Goal: Task Accomplishment & Management: Use online tool/utility

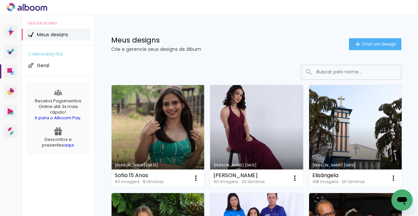
click at [145, 143] on link "Criado em [DATE]" at bounding box center [157, 136] width 93 height 102
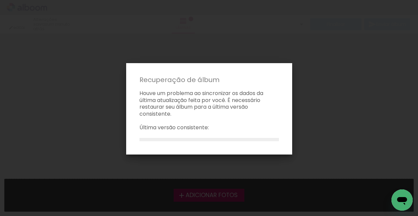
click at [255, 90] on p "Houve um problema ao sincronizar os dados da última atualização feita por você.…" at bounding box center [208, 104] width 155 height 28
click at [369, 94] on iron-overlay-backdrop at bounding box center [209, 108] width 418 height 216
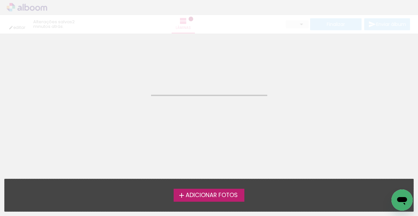
click at [186, 109] on neon-animated-pages "Confirmar Cancelar" at bounding box center [209, 125] width 418 height 182
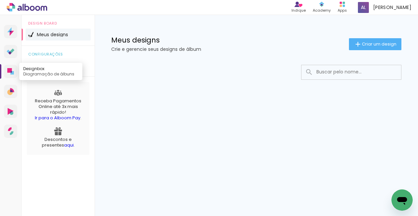
click at [14, 73] on link "Designbox Diagramação de álbuns" at bounding box center [10, 71] width 13 height 13
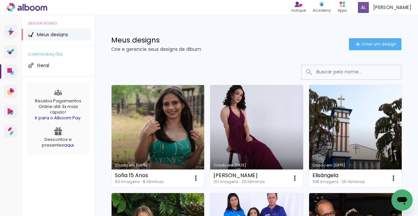
click at [166, 118] on link "Criado em [DATE]" at bounding box center [157, 136] width 93 height 102
click at [197, 176] on iron-icon at bounding box center [196, 178] width 8 height 8
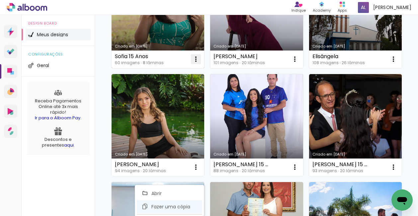
scroll to position [167, 0]
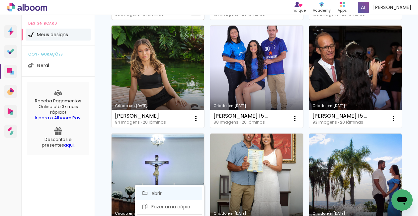
click at [157, 192] on span "Abrir" at bounding box center [156, 193] width 10 height 5
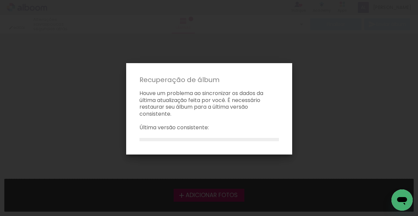
click at [229, 107] on p "Houve um problema ao sincronizar os dados da última atualização feita por você.…" at bounding box center [208, 104] width 155 height 28
click at [8, 82] on iron-overlay-backdrop at bounding box center [209, 108] width 418 height 216
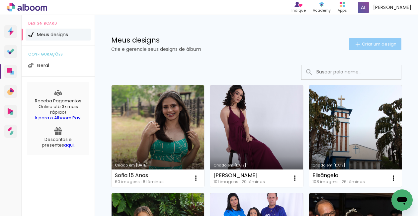
click at [375, 42] on span "Criar um design" at bounding box center [379, 44] width 35 height 4
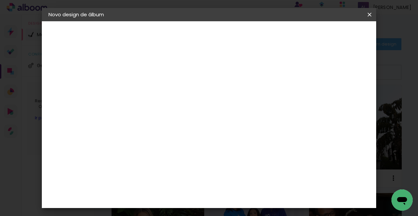
click at [157, 86] on input at bounding box center [157, 89] width 0 height 10
type input "Sofia_15_Anos"
type paper-input "Sofia_15_Anos"
click at [186, 77] on div "Informações Dê um título ao seu álbum. Avançar" at bounding box center [157, 49] width 58 height 56
click at [0, 0] on slot "Avançar" at bounding box center [0, 0] width 0 height 0
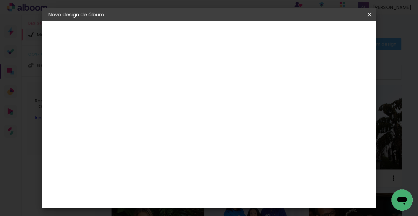
click at [370, 13] on iron-icon at bounding box center [369, 14] width 8 height 7
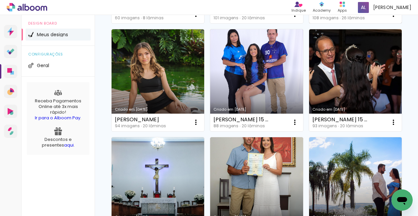
scroll to position [110, 0]
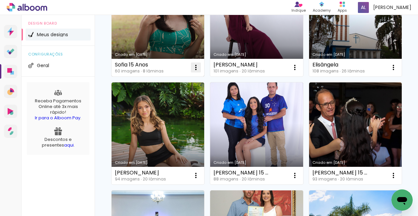
click at [195, 66] on iron-icon at bounding box center [196, 67] width 8 height 8
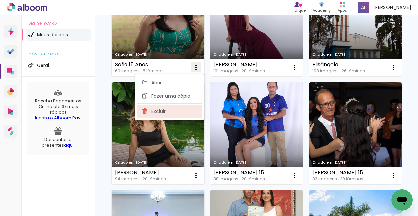
click at [154, 113] on span "Excluir" at bounding box center [158, 111] width 14 height 5
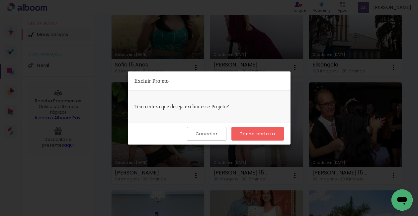
click at [0, 0] on slot "Tenho certeza" at bounding box center [0, 0] width 0 height 0
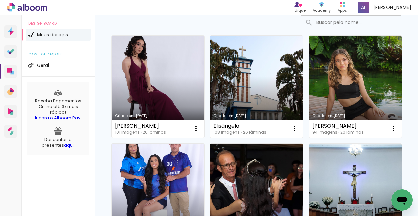
scroll to position [0, 0]
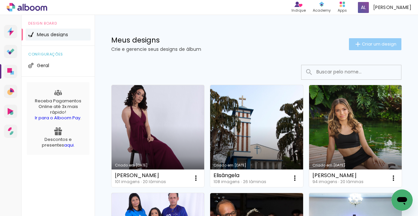
click at [365, 42] on span "Criar um design" at bounding box center [379, 44] width 35 height 4
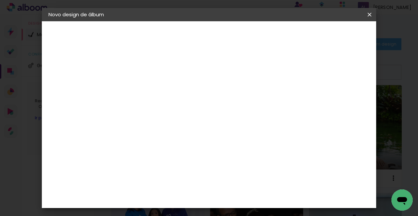
drag, startPoint x: 231, startPoint y: 93, endPoint x: 207, endPoint y: 85, distance: 24.8
click at [157, 93] on input at bounding box center [157, 89] width 0 height 10
type input "Sofia 15 Anos"
type paper-input "Sofia 15 Anos"
click at [0, 0] on slot "Avançar" at bounding box center [0, 0] width 0 height 0
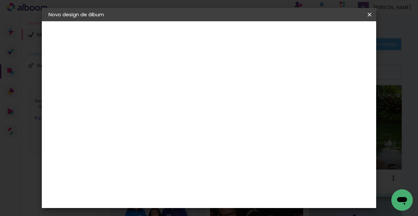
scroll to position [40, 0]
click at [185, 86] on input at bounding box center [173, 86] width 67 height 8
type input "luiz"
type paper-input "luiz"
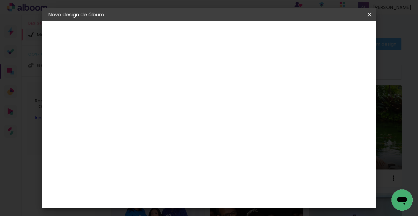
click at [169, 149] on div "[PERSON_NAME]" at bounding box center [175, 149] width 44 height 5
click at [0, 0] on slot "Avançar" at bounding box center [0, 0] width 0 height 0
click at [191, 111] on iron-icon at bounding box center [187, 115] width 8 height 8
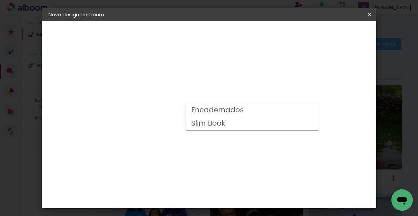
click at [0, 0] on slot "Encadernados" at bounding box center [0, 0] width 0 height 0
type input "Encadernados"
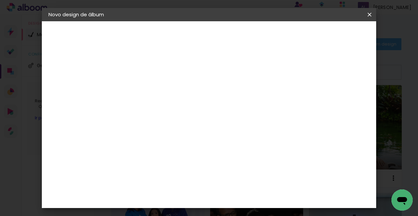
scroll to position [51, 0]
click at [226, 117] on span "20 × 30 cm" at bounding box center [214, 123] width 25 height 14
click at [0, 0] on slot "Avançar" at bounding box center [0, 0] width 0 height 0
click at [328, 33] on span "Iniciar design" at bounding box center [313, 35] width 30 height 5
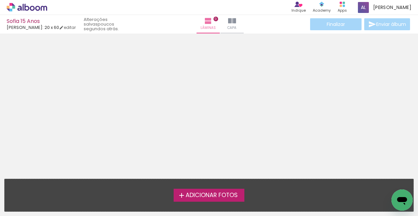
click at [208, 195] on span "Adicionar Fotos" at bounding box center [211, 195] width 52 height 6
click at [0, 0] on input "file" at bounding box center [0, 0] width 0 height 0
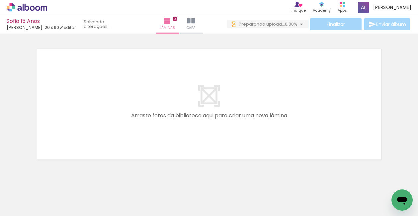
scroll to position [0, 483]
drag, startPoint x: 99, startPoint y: 212, endPoint x: 363, endPoint y: 211, distance: 264.1
click at [54, 211] on iron-horizontal-list at bounding box center [47, 194] width 13 height 41
drag, startPoint x: 176, startPoint y: 212, endPoint x: 149, endPoint y: 211, distance: 26.6
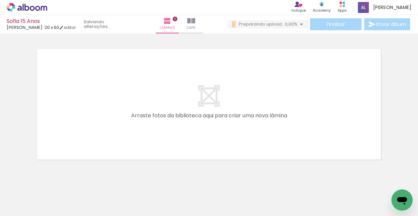
click at [54, 211] on iron-horizontal-list at bounding box center [47, 194] width 13 height 41
drag, startPoint x: 101, startPoint y: 212, endPoint x: 243, endPoint y: 207, distance: 142.4
click at [54, 207] on iron-horizontal-list at bounding box center [47, 194] width 13 height 41
drag, startPoint x: 165, startPoint y: 212, endPoint x: 189, endPoint y: 211, distance: 24.2
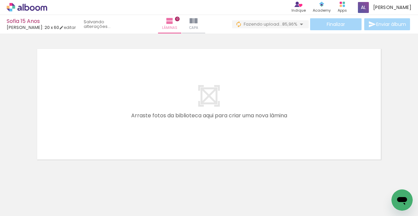
click at [54, 211] on iron-horizontal-list at bounding box center [47, 194] width 13 height 41
drag, startPoint x: 172, startPoint y: 213, endPoint x: 183, endPoint y: 212, distance: 11.7
click at [54, 212] on iron-horizontal-list at bounding box center [47, 194] width 13 height 41
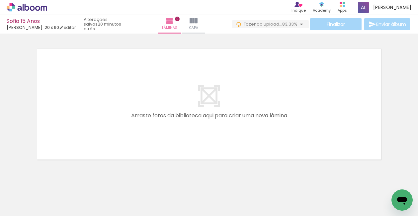
drag, startPoint x: 162, startPoint y: 213, endPoint x: 176, endPoint y: 212, distance: 14.9
click at [54, 212] on iron-horizontal-list at bounding box center [47, 194] width 13 height 41
drag, startPoint x: 170, startPoint y: 212, endPoint x: 191, endPoint y: 212, distance: 21.6
click at [54, 212] on iron-horizontal-list at bounding box center [47, 194] width 13 height 41
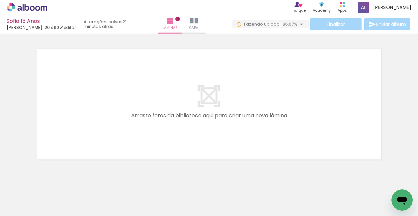
scroll to position [0, 580]
drag, startPoint x: 151, startPoint y: 213, endPoint x: 185, endPoint y: 213, distance: 34.8
click at [54, 213] on iron-horizontal-list at bounding box center [47, 194] width 13 height 41
drag, startPoint x: 182, startPoint y: 214, endPoint x: 204, endPoint y: 213, distance: 22.2
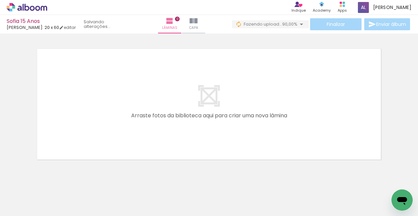
click at [54, 213] on iron-horizontal-list at bounding box center [47, 194] width 13 height 41
drag, startPoint x: 208, startPoint y: 212, endPoint x: 215, endPoint y: 212, distance: 6.6
click at [54, 212] on iron-horizontal-list at bounding box center [47, 194] width 13 height 41
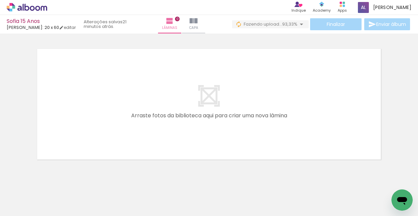
drag, startPoint x: 228, startPoint y: 212, endPoint x: 246, endPoint y: 212, distance: 18.2
click at [54, 212] on iron-horizontal-list at bounding box center [47, 194] width 13 height 41
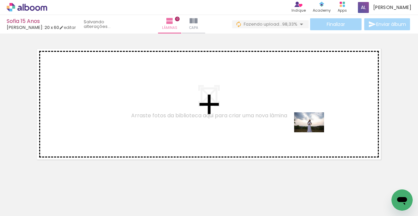
drag, startPoint x: 324, startPoint y: 191, endPoint x: 314, endPoint y: 132, distance: 60.0
click at [314, 132] on quentale-workspace at bounding box center [209, 108] width 418 height 216
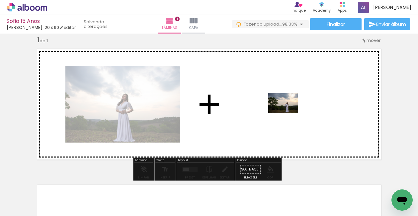
drag, startPoint x: 286, startPoint y: 195, endPoint x: 288, endPoint y: 113, distance: 82.3
click at [288, 113] on quentale-workspace at bounding box center [209, 108] width 418 height 216
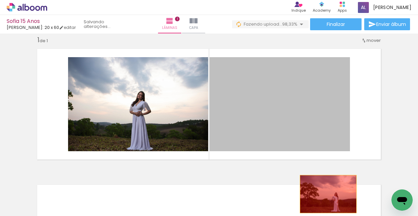
drag, startPoint x: 310, startPoint y: 106, endPoint x: 325, endPoint y: 193, distance: 88.7
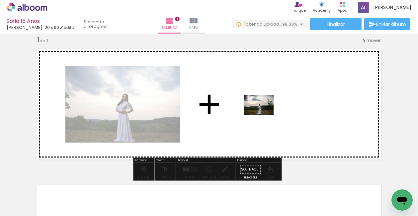
drag, startPoint x: 257, startPoint y: 173, endPoint x: 263, endPoint y: 115, distance: 58.4
click at [263, 115] on quentale-workspace at bounding box center [209, 108] width 418 height 216
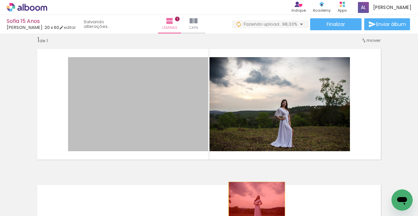
drag, startPoint x: 167, startPoint y: 106, endPoint x: 358, endPoint y: 196, distance: 210.9
click at [254, 200] on quentale-workspace at bounding box center [209, 108] width 418 height 216
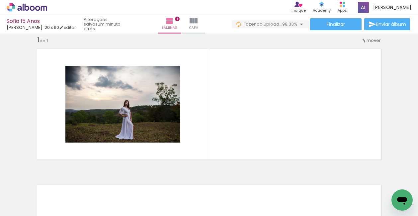
click at [322, 197] on div at bounding box center [323, 193] width 33 height 22
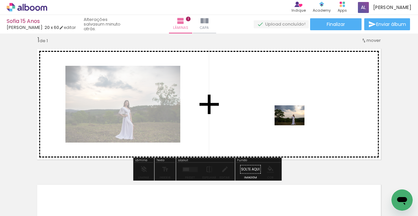
drag, startPoint x: 288, startPoint y: 197, endPoint x: 294, endPoint y: 125, distance: 72.2
click at [294, 125] on quentale-workspace at bounding box center [209, 108] width 418 height 216
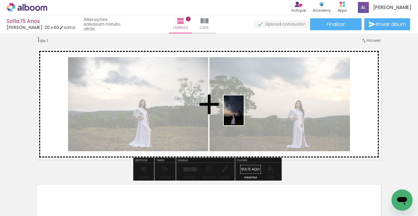
drag, startPoint x: 394, startPoint y: 185, endPoint x: 243, endPoint y: 115, distance: 166.4
click at [243, 115] on quentale-workspace at bounding box center [209, 108] width 418 height 216
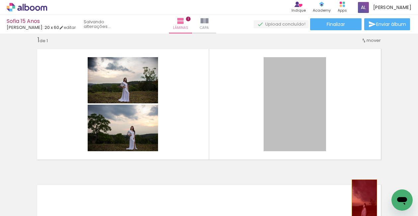
drag, startPoint x: 310, startPoint y: 104, endPoint x: 362, endPoint y: 197, distance: 106.3
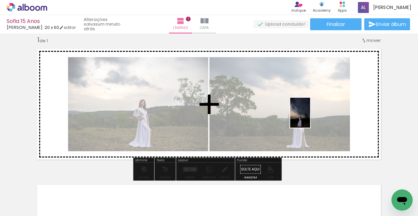
drag, startPoint x: 397, startPoint y: 184, endPoint x: 310, endPoint y: 117, distance: 109.6
click at [310, 117] on quentale-workspace at bounding box center [209, 108] width 418 height 216
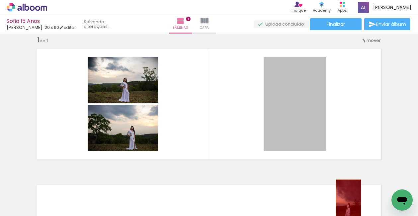
drag, startPoint x: 314, startPoint y: 140, endPoint x: 346, endPoint y: 198, distance: 65.9
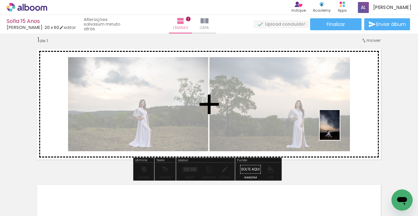
drag, startPoint x: 363, startPoint y: 192, endPoint x: 339, endPoint y: 129, distance: 66.9
click at [339, 129] on quentale-workspace at bounding box center [209, 108] width 418 height 216
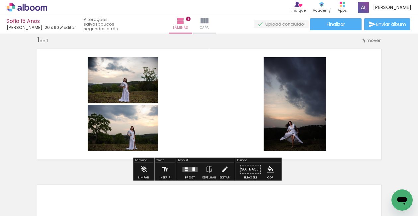
click at [190, 167] on quentale-layouter at bounding box center [189, 169] width 15 height 5
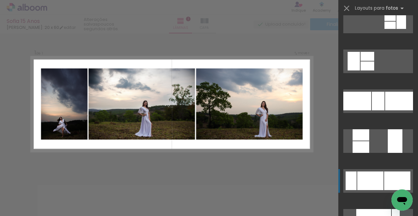
scroll to position [140, 0]
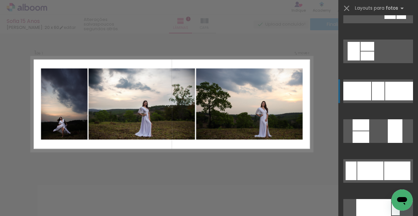
click at [397, 93] on div at bounding box center [399, 91] width 28 height 19
click at [349, 99] on div at bounding box center [357, 91] width 28 height 19
click at [323, 74] on div "Confirmar Cancelar" at bounding box center [209, 168] width 418 height 287
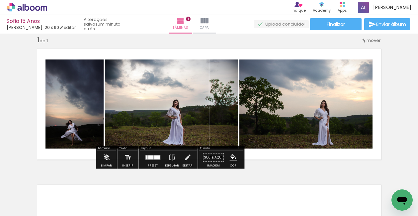
click at [151, 157] on div at bounding box center [150, 157] width 5 height 4
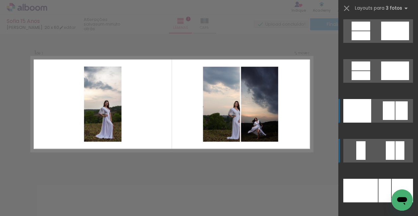
scroll to position [6334, 0]
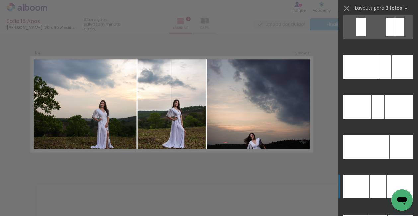
click at [382, 184] on div at bounding box center [378, 186] width 17 height 24
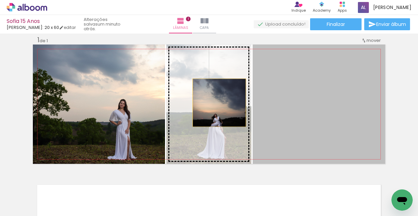
drag, startPoint x: 311, startPoint y: 116, endPoint x: 211, endPoint y: 102, distance: 100.8
click at [0, 0] on slot at bounding box center [0, 0] width 0 height 0
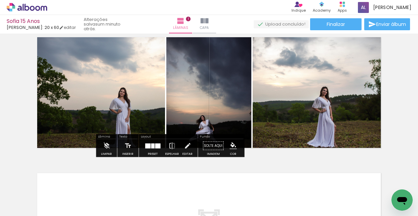
scroll to position [0, 0]
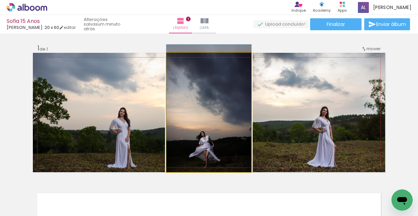
drag, startPoint x: 222, startPoint y: 114, endPoint x: 221, endPoint y: 101, distance: 13.7
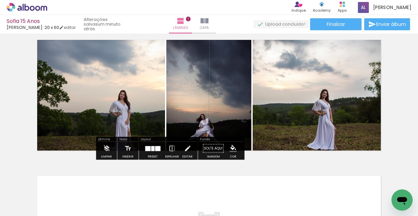
scroll to position [19, 0]
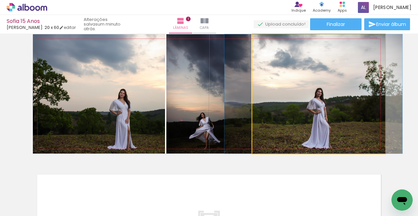
drag, startPoint x: 358, startPoint y: 113, endPoint x: 353, endPoint y: 99, distance: 15.5
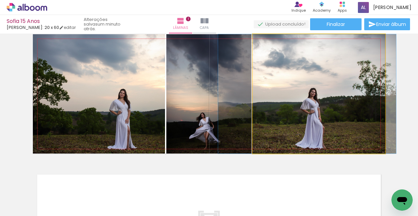
drag, startPoint x: 358, startPoint y: 111, endPoint x: 352, endPoint y: 108, distance: 6.4
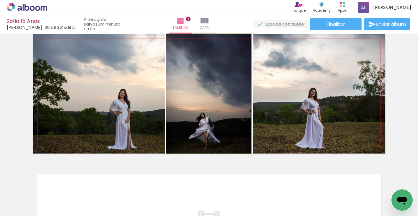
drag, startPoint x: 225, startPoint y: 110, endPoint x: 227, endPoint y: 106, distance: 4.2
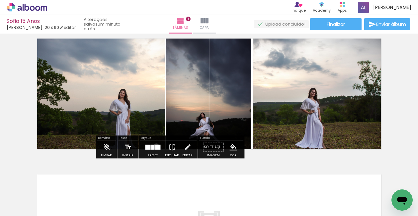
click at [155, 146] on div at bounding box center [157, 146] width 5 height 5
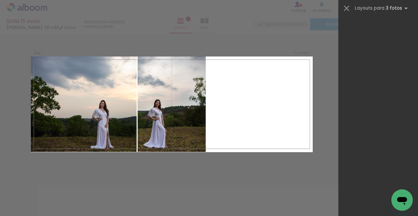
scroll to position [6489, 0]
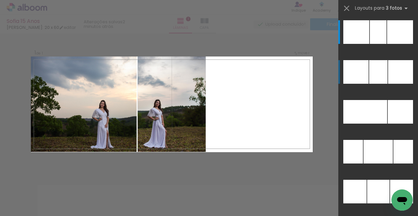
drag, startPoint x: 286, startPoint y: 105, endPoint x: 381, endPoint y: 104, distance: 94.9
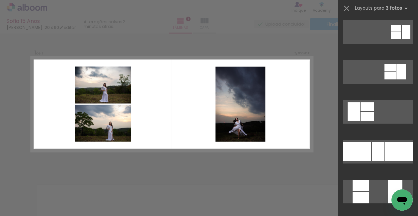
scroll to position [0, 0]
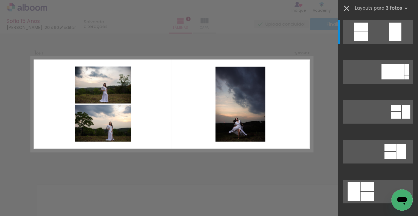
click at [347, 7] on iron-icon at bounding box center [346, 8] width 9 height 9
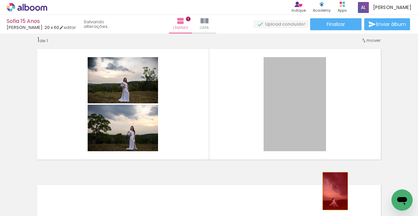
drag, startPoint x: 300, startPoint y: 105, endPoint x: 332, endPoint y: 191, distance: 91.7
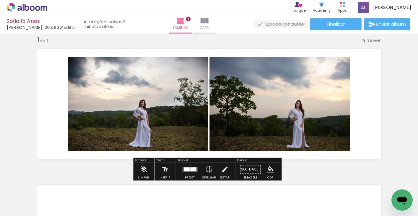
click at [185, 169] on div at bounding box center [186, 169] width 6 height 4
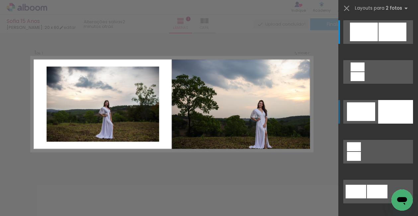
click at [391, 118] on div at bounding box center [395, 112] width 35 height 24
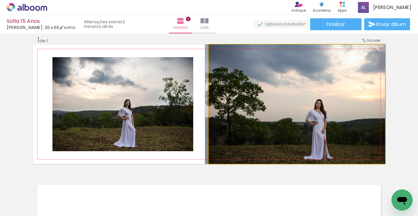
drag, startPoint x: 288, startPoint y: 117, endPoint x: 266, endPoint y: 93, distance: 32.9
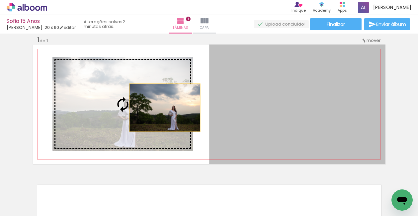
drag, startPoint x: 310, startPoint y: 120, endPoint x: 162, endPoint y: 107, distance: 148.5
click at [0, 0] on slot at bounding box center [0, 0] width 0 height 0
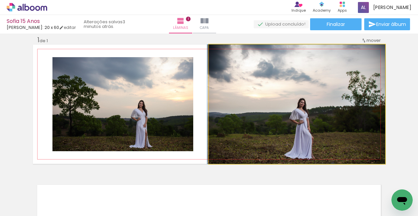
drag, startPoint x: 329, startPoint y: 119, endPoint x: 296, endPoint y: 112, distance: 33.5
drag, startPoint x: 348, startPoint y: 114, endPoint x: 312, endPoint y: 111, distance: 35.7
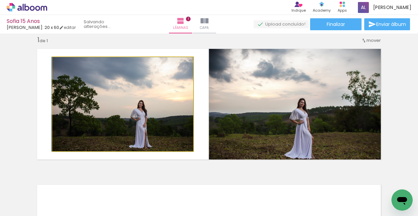
drag, startPoint x: 144, startPoint y: 123, endPoint x: 136, endPoint y: 122, distance: 8.3
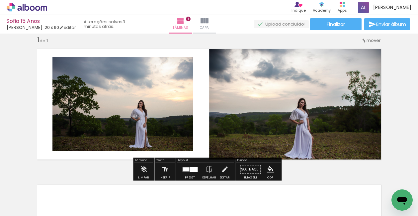
click at [266, 168] on iron-icon "color picker" at bounding box center [269, 169] width 7 height 7
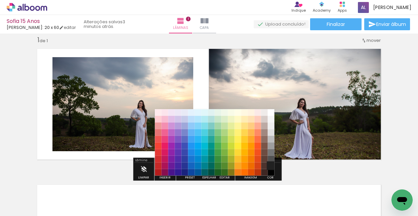
click at [271, 166] on paper-item "#212121" at bounding box center [271, 165] width 7 height 7
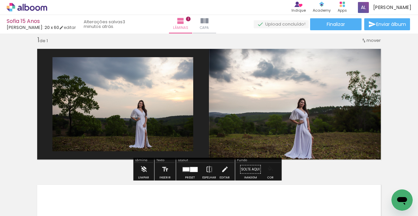
click at [269, 171] on iron-icon "color picker" at bounding box center [269, 169] width 7 height 7
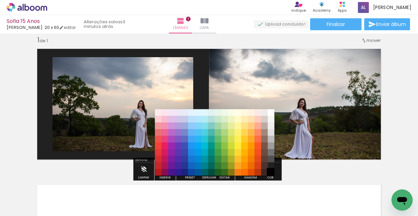
click at [271, 171] on paper-item "#000000" at bounding box center [271, 172] width 7 height 7
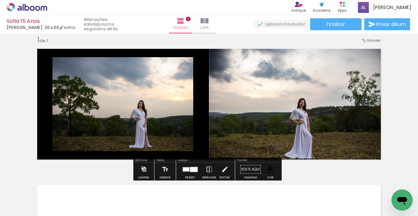
click at [193, 169] on div at bounding box center [194, 169] width 8 height 5
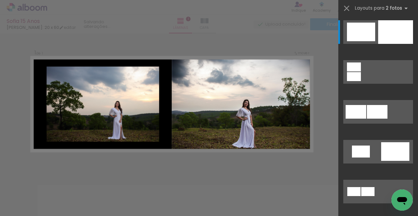
scroll to position [144, 0]
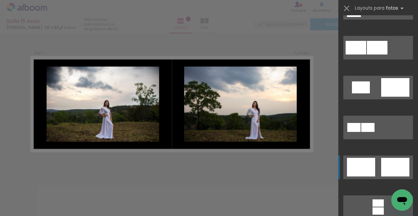
click at [381, 168] on div at bounding box center [395, 167] width 28 height 19
click at [384, 167] on div at bounding box center [395, 167] width 28 height 19
click at [349, 6] on iron-icon at bounding box center [346, 8] width 9 height 9
click at [314, 53] on div "Confirmar Cancelar" at bounding box center [209, 168] width 418 height 287
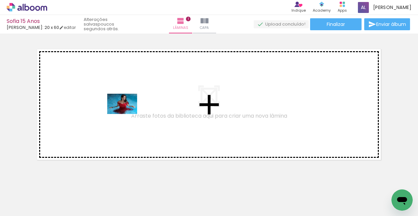
drag, startPoint x: 139, startPoint y: 197, endPoint x: 127, endPoint y: 113, distance: 84.7
click at [127, 113] on quentale-workspace at bounding box center [209, 108] width 418 height 216
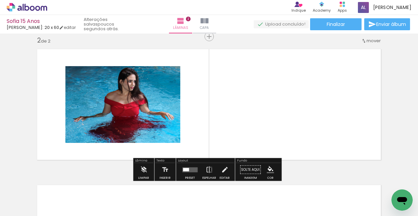
scroll to position [144, 0]
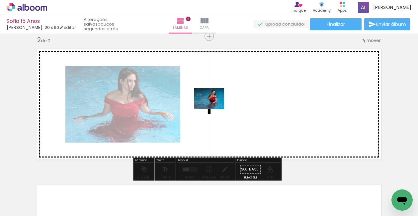
drag, startPoint x: 181, startPoint y: 193, endPoint x: 214, endPoint y: 108, distance: 91.4
click at [214, 108] on quentale-workspace at bounding box center [209, 108] width 418 height 216
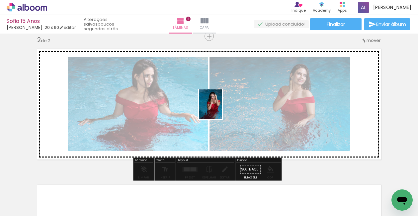
drag, startPoint x: 216, startPoint y: 190, endPoint x: 219, endPoint y: 109, distance: 81.3
click at [219, 109] on quentale-workspace at bounding box center [209, 108] width 418 height 216
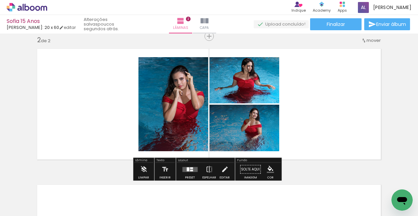
click at [188, 169] on quentale-layouter at bounding box center [189, 169] width 15 height 5
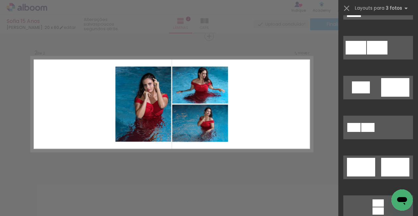
scroll to position [0, 0]
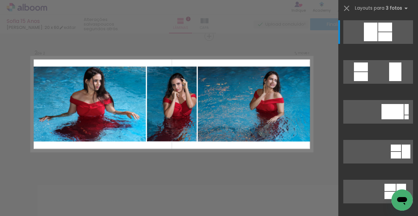
scroll to position [0, 1861]
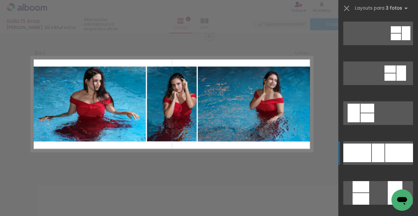
click at [374, 152] on div at bounding box center [378, 152] width 13 height 19
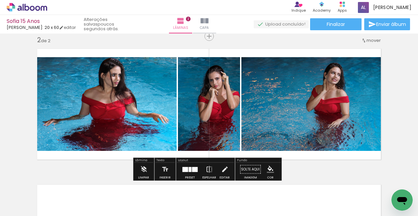
click at [268, 167] on iron-icon "color picker" at bounding box center [269, 169] width 7 height 7
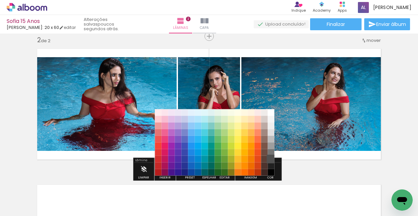
click at [270, 159] on paper-item "#515151" at bounding box center [271, 159] width 7 height 7
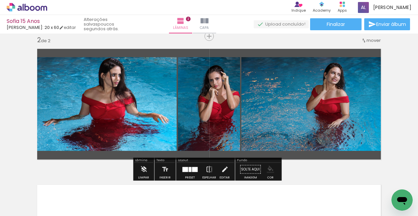
click at [266, 170] on iron-icon "color picker" at bounding box center [269, 169] width 7 height 7
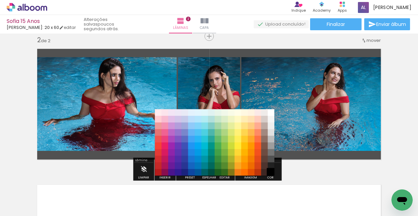
click at [270, 171] on paper-item "#000000" at bounding box center [271, 172] width 7 height 7
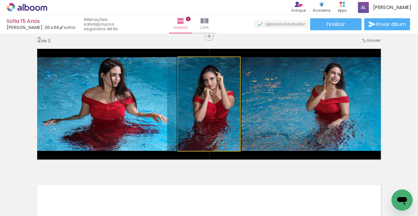
drag, startPoint x: 223, startPoint y: 112, endPoint x: 214, endPoint y: 97, distance: 17.5
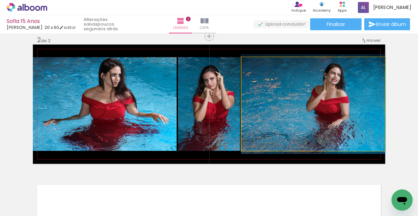
drag, startPoint x: 337, startPoint y: 108, endPoint x: 328, endPoint y: 109, distance: 9.0
drag, startPoint x: 359, startPoint y: 113, endPoint x: 352, endPoint y: 112, distance: 7.3
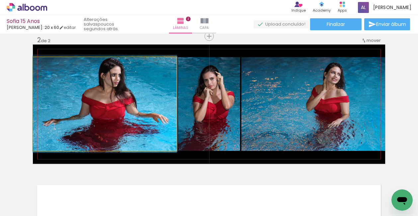
drag, startPoint x: 86, startPoint y: 117, endPoint x: 77, endPoint y: 117, distance: 8.3
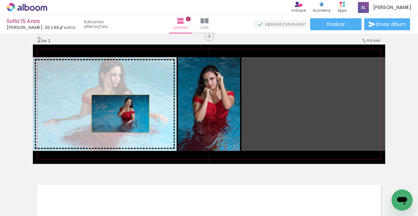
drag, startPoint x: 329, startPoint y: 113, endPoint x: 118, endPoint y: 113, distance: 211.0
click at [0, 0] on slot at bounding box center [0, 0] width 0 height 0
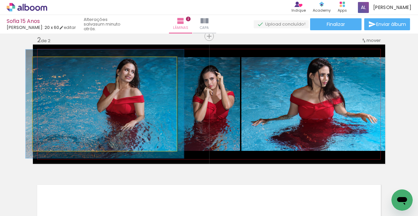
click at [49, 64] on div at bounding box center [51, 64] width 6 height 6
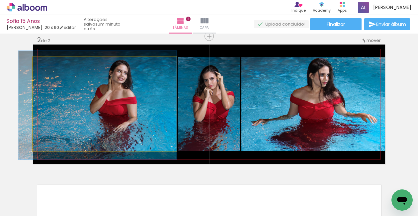
drag, startPoint x: 127, startPoint y: 89, endPoint x: 96, endPoint y: 90, distance: 31.2
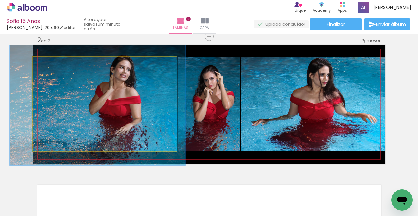
drag, startPoint x: 50, startPoint y: 64, endPoint x: 94, endPoint y: 73, distance: 44.6
type paper-slider "123"
click at [54, 65] on div at bounding box center [54, 64] width 6 height 6
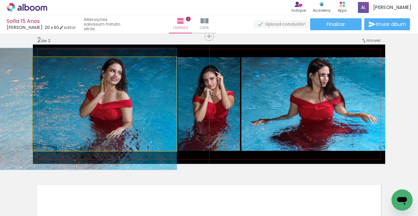
drag, startPoint x: 139, startPoint y: 90, endPoint x: 122, endPoint y: 93, distance: 17.6
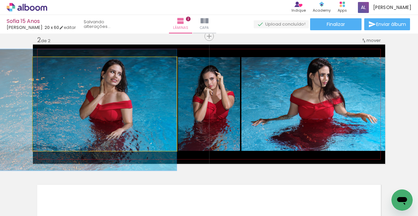
drag, startPoint x: 122, startPoint y: 91, endPoint x: 119, endPoint y: 92, distance: 3.8
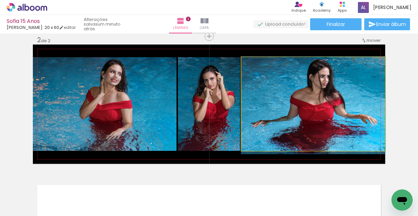
drag, startPoint x: 333, startPoint y: 102, endPoint x: 321, endPoint y: 104, distance: 12.3
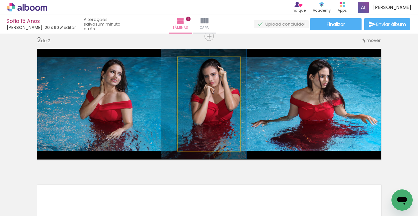
drag, startPoint x: 191, startPoint y: 64, endPoint x: 195, endPoint y: 64, distance: 4.0
type paper-slider "117"
click at [195, 64] on div at bounding box center [197, 64] width 6 height 6
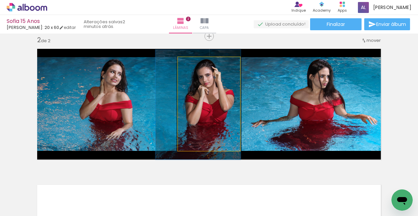
drag, startPoint x: 225, startPoint y: 97, endPoint x: 221, endPoint y: 98, distance: 4.7
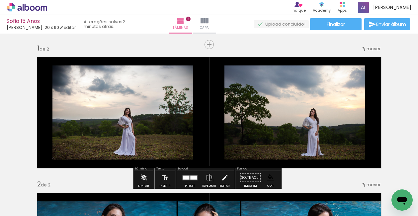
scroll to position [1, 0]
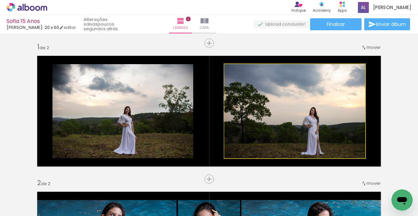
drag, startPoint x: 310, startPoint y: 123, endPoint x: 310, endPoint y: 118, distance: 4.3
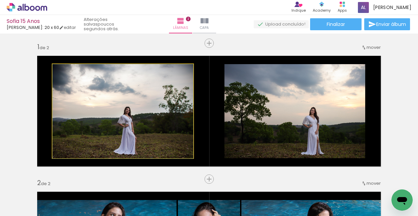
drag, startPoint x: 174, startPoint y: 129, endPoint x: 173, endPoint y: 137, distance: 8.5
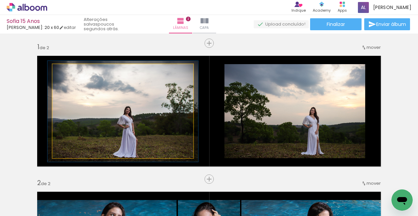
type paper-slider "107"
click at [68, 72] on div at bounding box center [70, 71] width 6 height 6
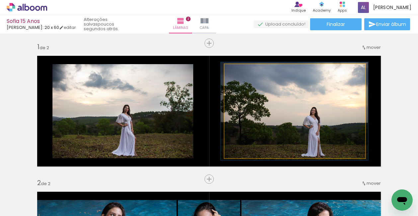
type paper-slider "104"
click at [240, 71] on div at bounding box center [241, 71] width 6 height 6
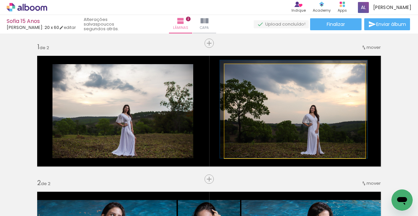
drag, startPoint x: 330, startPoint y: 130, endPoint x: 330, endPoint y: 118, distance: 11.6
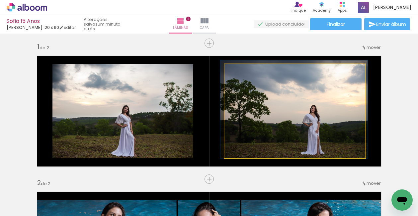
drag, startPoint x: 317, startPoint y: 113, endPoint x: 317, endPoint y: 107, distance: 6.0
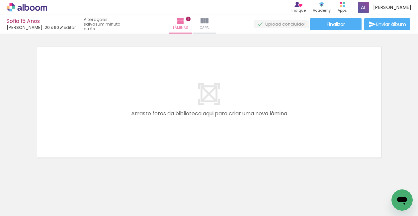
scroll to position [0, 1513]
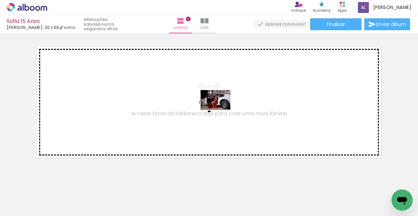
drag, startPoint x: 307, startPoint y: 195, endPoint x: 220, endPoint y: 110, distance: 121.5
click at [220, 110] on quentale-workspace at bounding box center [209, 108] width 418 height 216
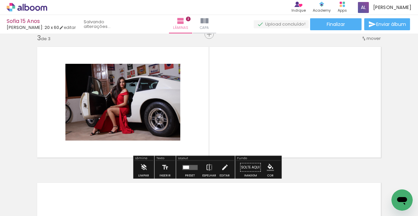
scroll to position [280, 0]
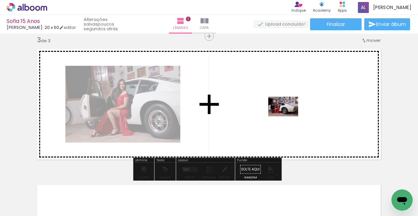
drag, startPoint x: 274, startPoint y: 197, endPoint x: 386, endPoint y: 125, distance: 133.2
click at [288, 116] on quentale-workspace at bounding box center [209, 108] width 418 height 216
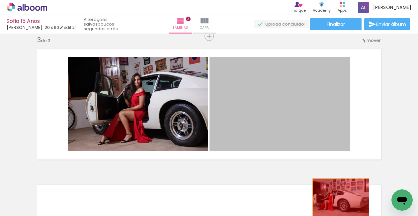
drag, startPoint x: 329, startPoint y: 123, endPoint x: 373, endPoint y: 185, distance: 75.7
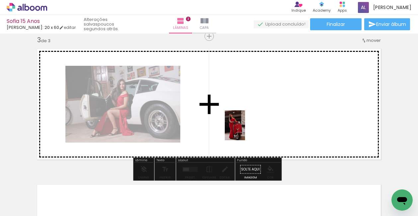
drag, startPoint x: 234, startPoint y: 176, endPoint x: 244, endPoint y: 130, distance: 47.1
click at [244, 130] on quentale-workspace at bounding box center [209, 108] width 418 height 216
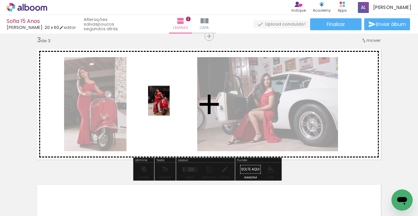
drag, startPoint x: 187, startPoint y: 204, endPoint x: 167, endPoint y: 95, distance: 111.8
click at [167, 95] on quentale-workspace at bounding box center [209, 108] width 418 height 216
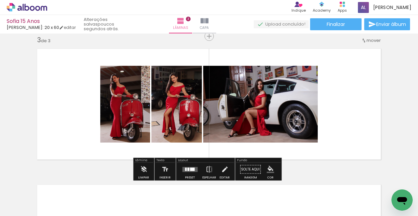
click at [269, 169] on iron-icon "color picker" at bounding box center [269, 169] width 7 height 7
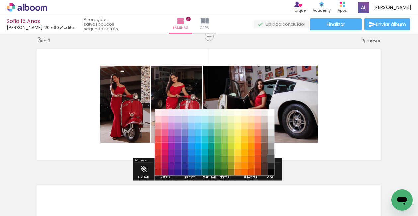
click at [270, 159] on paper-item "#515151" at bounding box center [271, 159] width 7 height 7
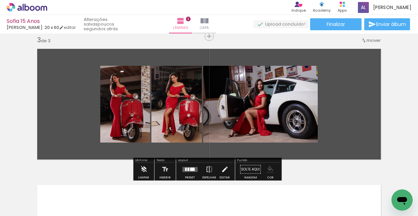
click at [267, 167] on iron-icon "color picker" at bounding box center [269, 169] width 7 height 7
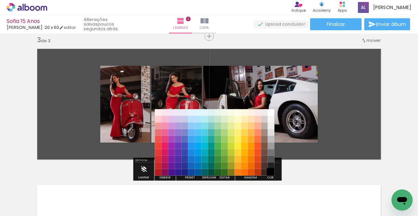
click at [271, 173] on paper-item "#000000" at bounding box center [271, 172] width 7 height 7
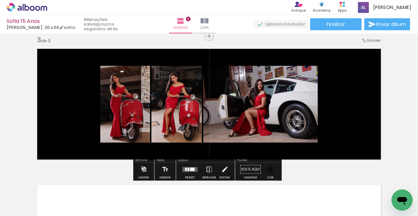
click at [188, 169] on div at bounding box center [188, 168] width 2 height 3
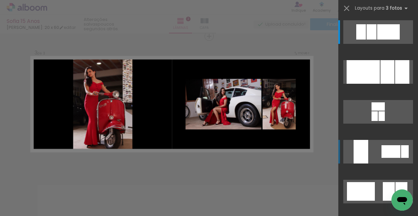
scroll to position [12, 0]
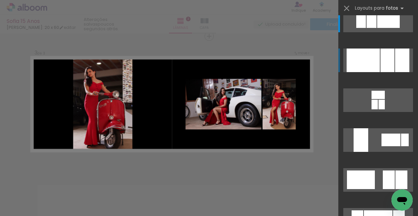
click at [388, 70] on div at bounding box center [387, 60] width 14 height 24
click at [369, 65] on div at bounding box center [362, 60] width 33 height 24
click at [317, 70] on div "Confirmar Cancelar" at bounding box center [209, 33] width 418 height 559
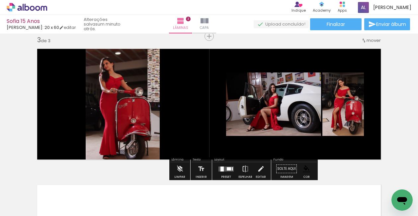
click at [227, 167] on div at bounding box center [229, 168] width 4 height 3
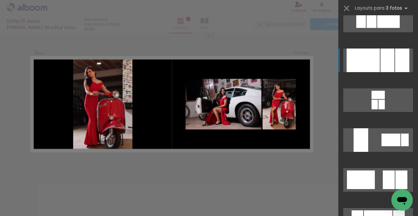
scroll to position [119, 0]
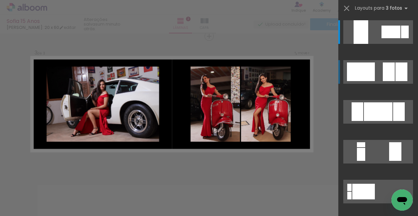
click at [386, 75] on div at bounding box center [388, 71] width 12 height 19
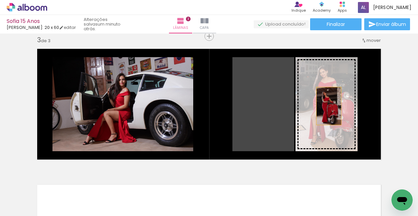
drag, startPoint x: 275, startPoint y: 106, endPoint x: 328, endPoint y: 106, distance: 53.1
click at [0, 0] on slot at bounding box center [0, 0] width 0 height 0
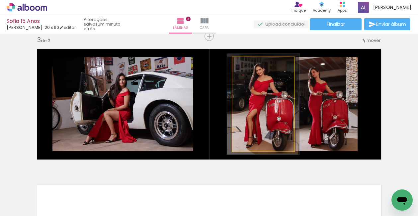
type paper-slider "107"
click at [247, 63] on div at bounding box center [249, 64] width 6 height 6
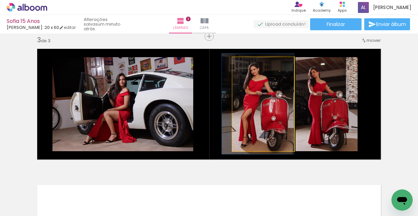
drag, startPoint x: 267, startPoint y: 103, endPoint x: 262, endPoint y: 103, distance: 4.7
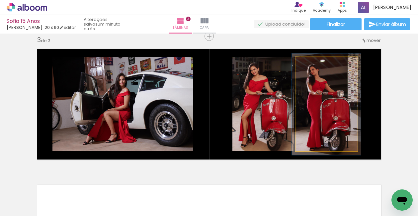
type paper-slider "108"
click at [310, 62] on div at bounding box center [313, 64] width 6 height 6
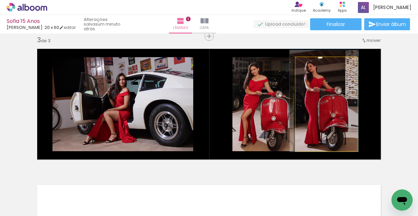
drag, startPoint x: 330, startPoint y: 117, endPoint x: 327, endPoint y: 114, distance: 4.0
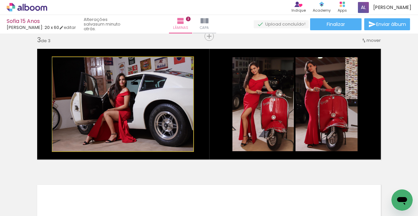
drag, startPoint x: 127, startPoint y: 108, endPoint x: 115, endPoint y: 108, distance: 11.9
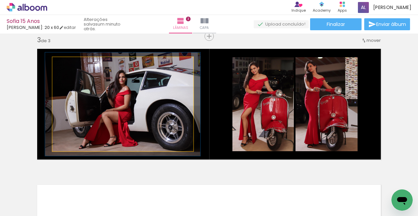
type paper-slider "110"
click at [68, 65] on div at bounding box center [70, 64] width 6 height 6
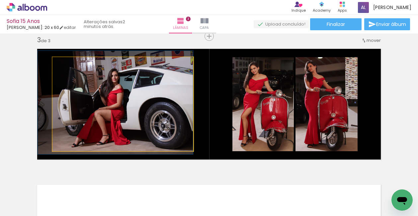
drag, startPoint x: 139, startPoint y: 101, endPoint x: 125, endPoint y: 99, distance: 14.0
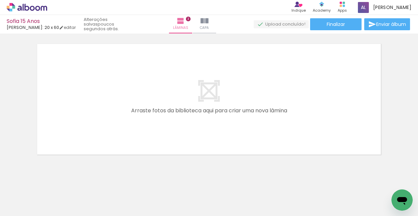
scroll to position [0, 1647]
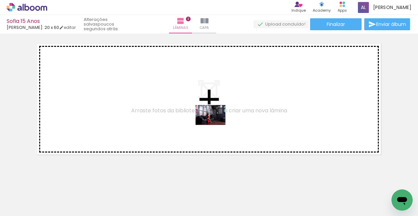
drag, startPoint x: 251, startPoint y: 193, endPoint x: 215, endPoint y: 125, distance: 77.5
click at [215, 125] on quentale-workspace at bounding box center [209, 108] width 418 height 216
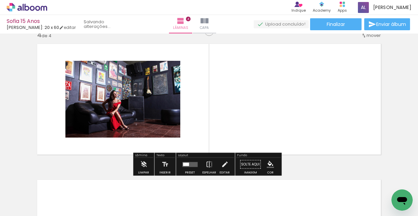
scroll to position [415, 0]
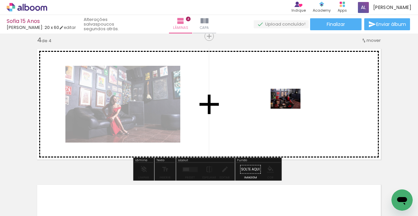
drag, startPoint x: 289, startPoint y: 199, endPoint x: 290, endPoint y: 108, distance: 90.6
click at [290, 108] on quentale-workspace at bounding box center [209, 108] width 418 height 216
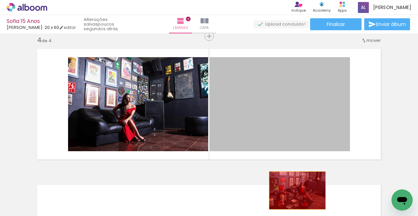
drag, startPoint x: 301, startPoint y: 124, endPoint x: 295, endPoint y: 190, distance: 66.3
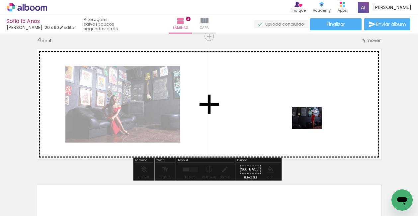
drag, startPoint x: 320, startPoint y: 174, endPoint x: 311, endPoint y: 126, distance: 48.6
click at [311, 126] on quentale-workspace at bounding box center [209, 108] width 418 height 216
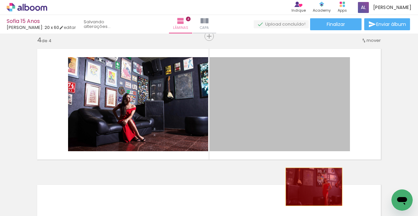
drag, startPoint x: 312, startPoint y: 121, endPoint x: 311, endPoint y: 186, distance: 65.4
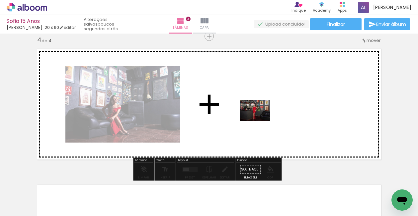
drag, startPoint x: 208, startPoint y: 201, endPoint x: 260, endPoint y: 119, distance: 96.2
click at [260, 119] on quentale-workspace at bounding box center [209, 108] width 418 height 216
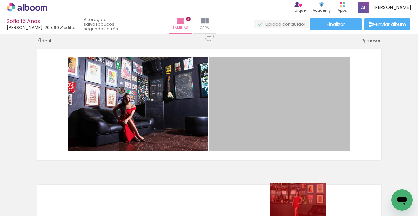
drag, startPoint x: 319, startPoint y: 119, endPoint x: 296, endPoint y: 195, distance: 79.5
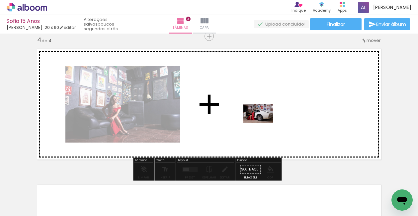
drag, startPoint x: 131, startPoint y: 193, endPoint x: 263, endPoint y: 123, distance: 149.7
click at [263, 123] on quentale-workspace at bounding box center [209, 108] width 418 height 216
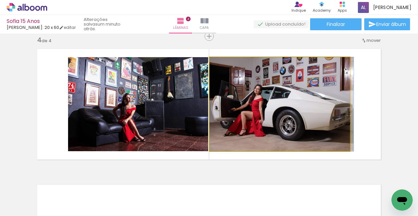
drag, startPoint x: 250, startPoint y: 99, endPoint x: 271, endPoint y: 99, distance: 21.2
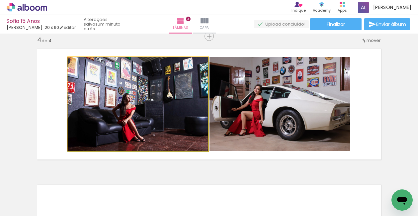
drag, startPoint x: 171, startPoint y: 125, endPoint x: 160, endPoint y: 125, distance: 10.6
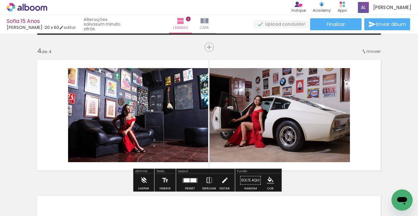
scroll to position [451, 0]
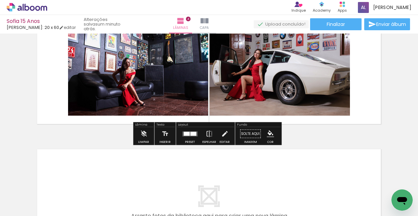
click at [268, 135] on iron-icon "color picker" at bounding box center [269, 133] width 7 height 7
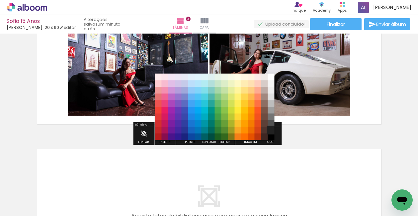
click at [271, 128] on paper-item "#212121" at bounding box center [271, 130] width 7 height 7
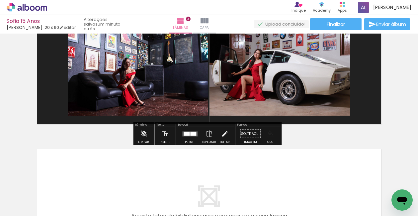
click at [269, 139] on paper-menu-button "#ffebee #ffcdd2 #ef9a9a #e57373 #ef5350 #f44336 #e53935 #d32f2f #c62828 #b71c1c…" at bounding box center [270, 133] width 13 height 13
click at [268, 134] on iron-icon "color picker" at bounding box center [269, 133] width 7 height 7
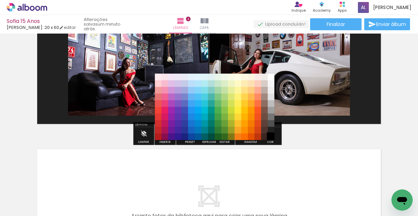
click at [270, 137] on paper-item "#000000" at bounding box center [271, 136] width 7 height 7
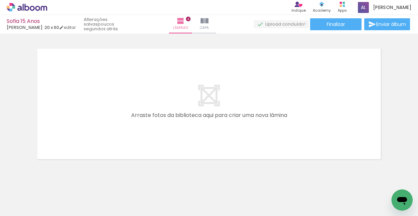
scroll to position [0, 1127]
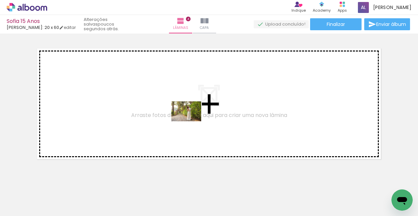
drag, startPoint x: 212, startPoint y: 193, endPoint x: 191, endPoint y: 121, distance: 75.1
click at [191, 121] on quentale-workspace at bounding box center [209, 108] width 418 height 216
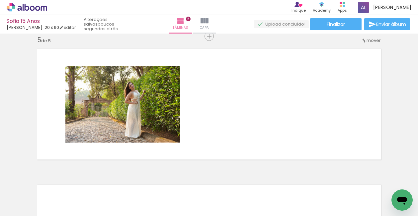
scroll to position [0, 1133]
drag, startPoint x: 258, startPoint y: 213, endPoint x: 271, endPoint y: 216, distance: 12.6
click at [271, 215] on html "link( href="../../bower_components/polymer/polymer.html" rel="import" ) picture…" at bounding box center [209, 108] width 418 height 216
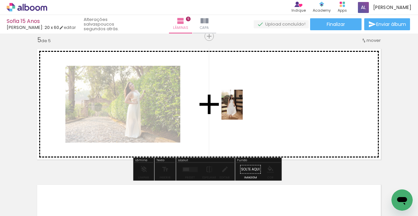
drag, startPoint x: 105, startPoint y: 191, endPoint x: 241, endPoint y: 109, distance: 158.8
click at [241, 109] on quentale-workspace at bounding box center [209, 108] width 418 height 216
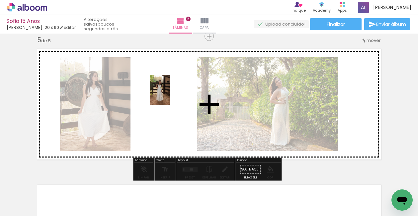
drag, startPoint x: 141, startPoint y: 187, endPoint x: 170, endPoint y: 95, distance: 97.4
click at [170, 95] on quentale-workspace at bounding box center [209, 108] width 418 height 216
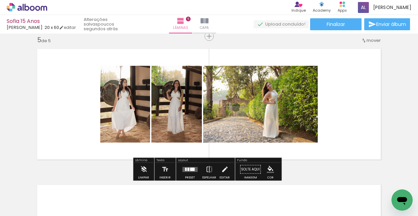
click at [189, 167] on quentale-layouter at bounding box center [189, 169] width 15 height 5
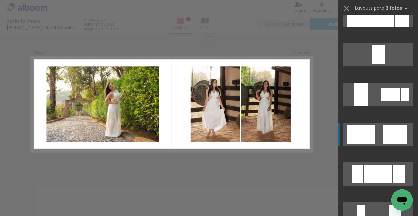
scroll to position [113, 0]
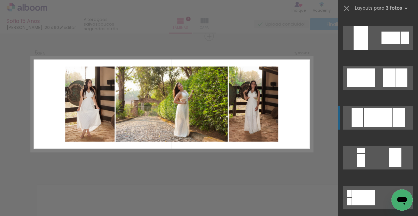
click at [381, 118] on div at bounding box center [378, 117] width 29 height 19
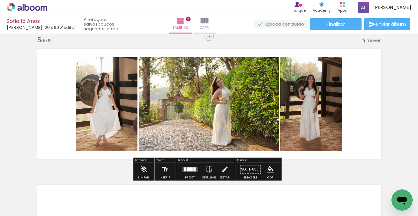
click at [267, 169] on iron-icon "color picker" at bounding box center [269, 169] width 7 height 7
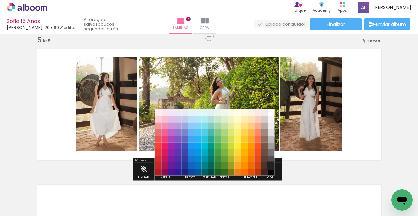
click at [270, 164] on paper-item "#212121" at bounding box center [271, 165] width 7 height 7
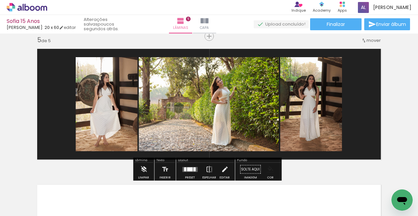
click at [270, 170] on iron-icon "color picker" at bounding box center [269, 169] width 7 height 7
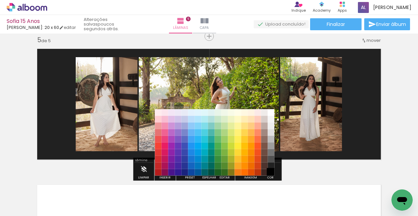
click at [272, 171] on paper-item "#000000" at bounding box center [271, 172] width 7 height 7
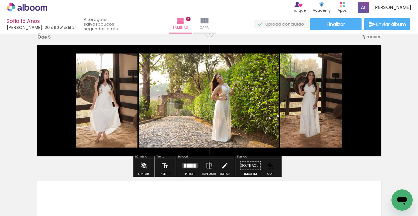
scroll to position [544, 0]
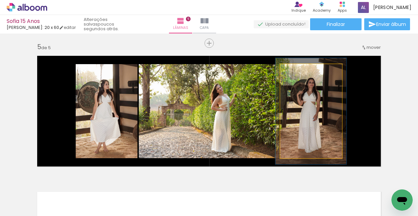
type paper-slider "113"
click at [297, 71] on div at bounding box center [299, 71] width 6 height 6
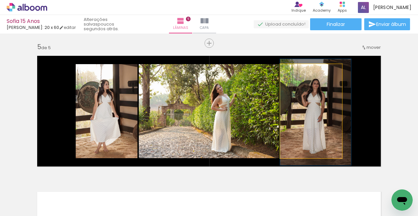
drag, startPoint x: 309, startPoint y: 129, endPoint x: 314, endPoint y: 130, distance: 4.7
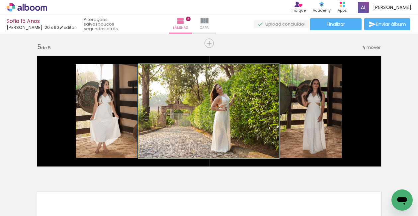
drag, startPoint x: 248, startPoint y: 104, endPoint x: 231, endPoint y: 103, distance: 17.3
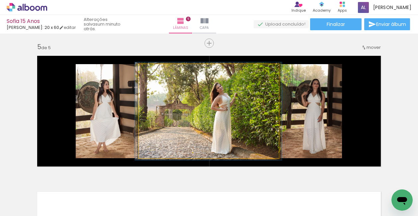
type paper-slider "104"
click at [153, 72] on div at bounding box center [155, 71] width 6 height 6
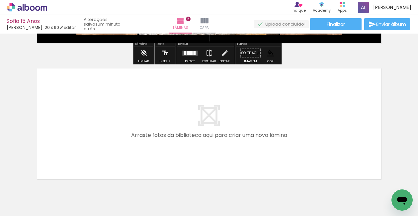
scroll to position [699, 0]
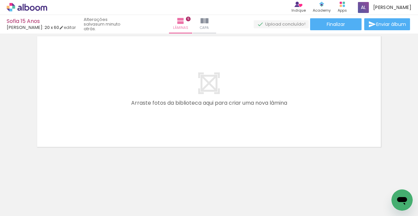
click at [290, 193] on div at bounding box center [287, 193] width 33 height 22
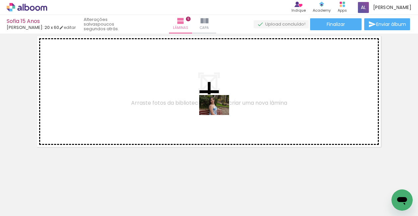
drag, startPoint x: 211, startPoint y: 197, endPoint x: 219, endPoint y: 115, distance: 83.0
click at [219, 115] on quentale-workspace at bounding box center [209, 108] width 418 height 216
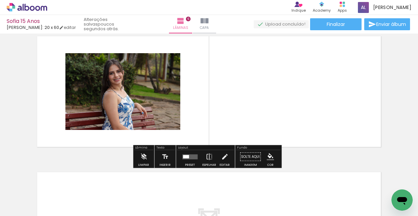
scroll to position [687, 0]
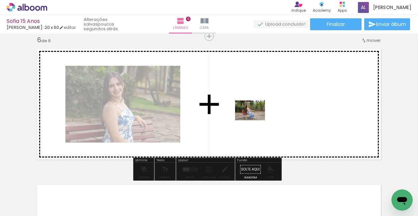
drag, startPoint x: 244, startPoint y: 189, endPoint x: 255, endPoint y: 120, distance: 69.8
click at [255, 120] on quentale-workspace at bounding box center [209, 108] width 418 height 216
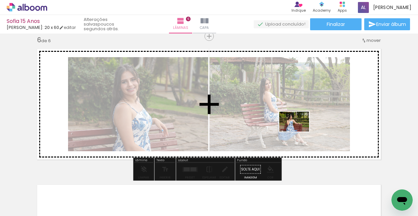
drag, startPoint x: 285, startPoint y: 195, endPoint x: 299, endPoint y: 131, distance: 65.6
click at [299, 131] on quentale-workspace at bounding box center [209, 108] width 418 height 216
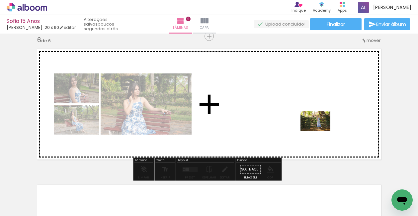
drag, startPoint x: 314, startPoint y: 192, endPoint x: 320, endPoint y: 131, distance: 61.3
click at [320, 131] on quentale-workspace at bounding box center [209, 108] width 418 height 216
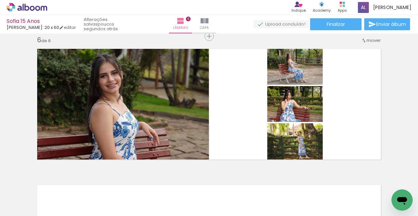
scroll to position [0, 612]
drag, startPoint x: 197, startPoint y: 213, endPoint x: 212, endPoint y: 212, distance: 15.3
click at [54, 212] on iron-horizontal-list at bounding box center [47, 194] width 13 height 41
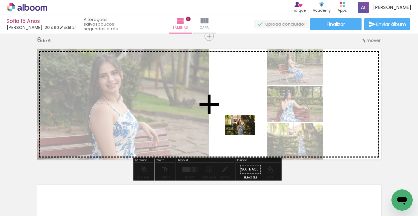
drag, startPoint x: 213, startPoint y: 190, endPoint x: 244, endPoint y: 135, distance: 63.9
click at [244, 135] on quentale-workspace at bounding box center [209, 108] width 418 height 216
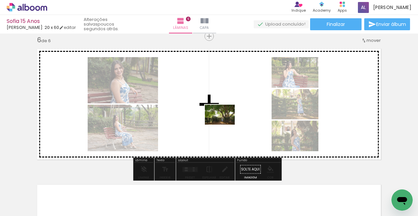
drag, startPoint x: 191, startPoint y: 189, endPoint x: 225, endPoint y: 124, distance: 72.7
click at [225, 124] on quentale-workspace at bounding box center [209, 108] width 418 height 216
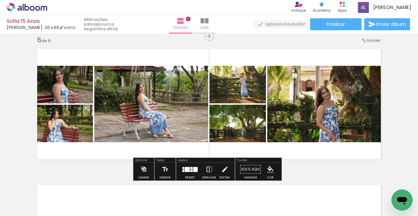
click at [267, 167] on iron-icon "color picker" at bounding box center [269, 169] width 7 height 7
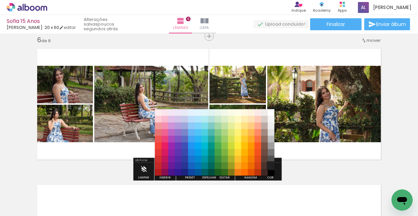
click at [270, 165] on paper-item "#212121" at bounding box center [271, 165] width 7 height 7
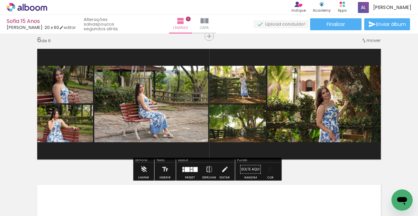
click at [267, 170] on iron-icon "color picker" at bounding box center [269, 169] width 7 height 7
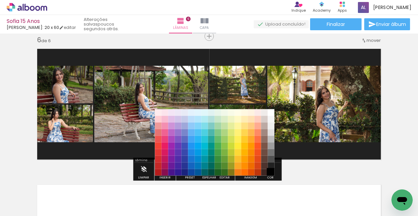
click at [271, 173] on paper-item "#000000" at bounding box center [271, 172] width 7 height 7
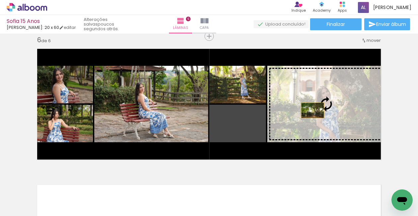
drag, startPoint x: 251, startPoint y: 122, endPoint x: 310, endPoint y: 110, distance: 59.7
click at [0, 0] on slot at bounding box center [0, 0] width 0 height 0
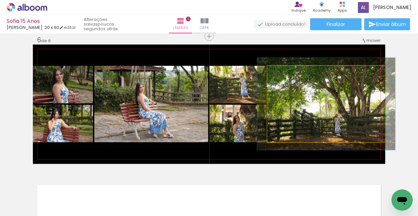
drag, startPoint x: 281, startPoint y: 73, endPoint x: 285, endPoint y: 73, distance: 4.0
click at [285, 73] on div at bounding box center [287, 73] width 6 height 6
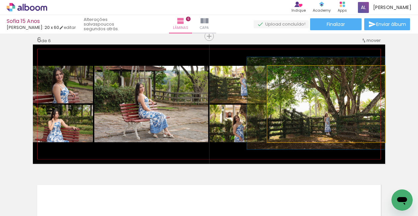
drag, startPoint x: 340, startPoint y: 122, endPoint x: 310, endPoint y: 121, distance: 30.2
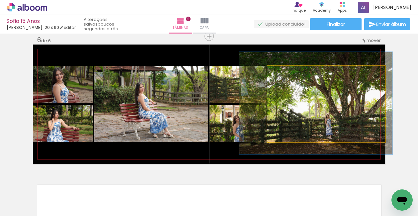
drag, startPoint x: 286, startPoint y: 72, endPoint x: 289, endPoint y: 73, distance: 3.4
type paper-slider "130"
click at [289, 73] on div at bounding box center [290, 73] width 6 height 6
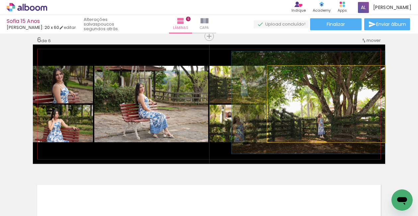
drag, startPoint x: 346, startPoint y: 114, endPoint x: 328, endPoint y: 113, distance: 18.3
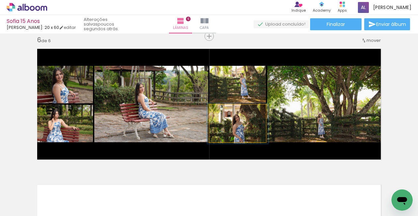
type paper-slider "108"
click at [225, 111] on div at bounding box center [227, 111] width 6 height 6
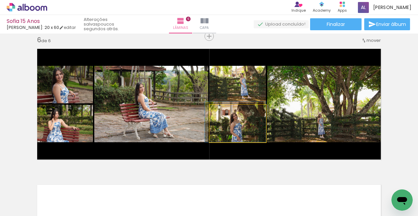
drag, startPoint x: 243, startPoint y: 131, endPoint x: 234, endPoint y: 126, distance: 10.2
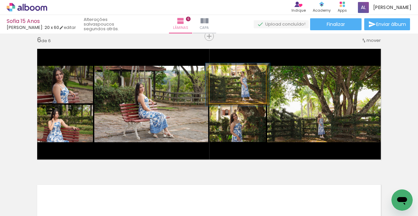
type paper-slider "114"
click at [226, 72] on div at bounding box center [228, 73] width 6 height 6
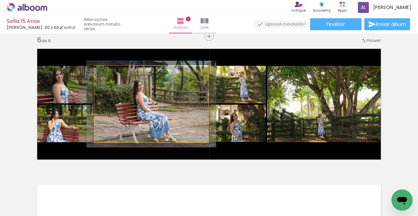
type paper-slider "113"
click at [110, 73] on div at bounding box center [113, 73] width 6 height 6
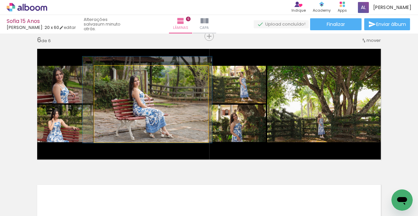
drag, startPoint x: 159, startPoint y: 114, endPoint x: 155, endPoint y: 110, distance: 5.9
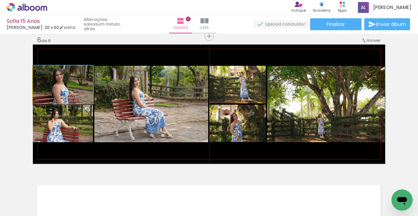
drag, startPoint x: 73, startPoint y: 92, endPoint x: 66, endPoint y: 92, distance: 6.3
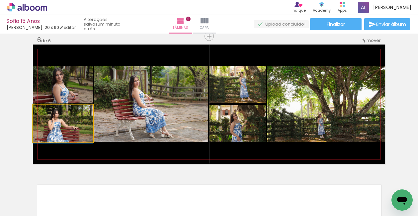
drag, startPoint x: 64, startPoint y: 134, endPoint x: 69, endPoint y: 134, distance: 4.7
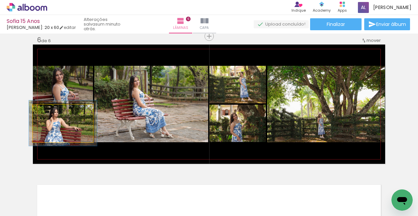
type paper-slider "113"
click at [51, 111] on div at bounding box center [51, 111] width 11 height 11
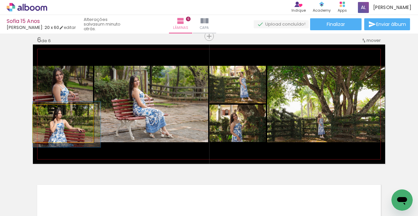
drag, startPoint x: 59, startPoint y: 126, endPoint x: 68, endPoint y: 127, distance: 9.3
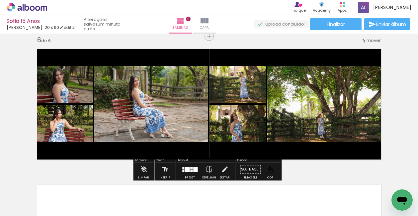
click at [209, 168] on iron-icon at bounding box center [208, 169] width 7 height 13
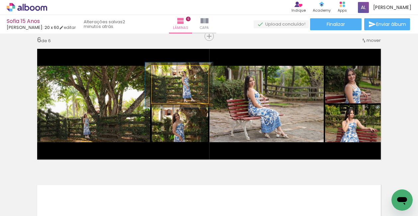
type paper-slider "120"
click at [170, 73] on div at bounding box center [173, 73] width 6 height 6
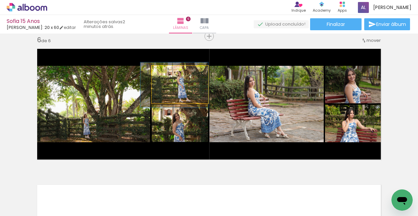
drag, startPoint x: 192, startPoint y: 91, endPoint x: 173, endPoint y: 91, distance: 19.6
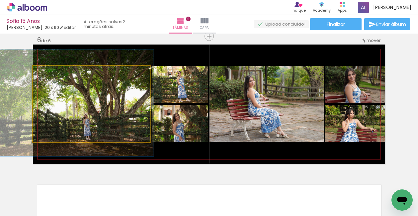
type paper-slider "136"
click at [56, 72] on div at bounding box center [58, 73] width 6 height 6
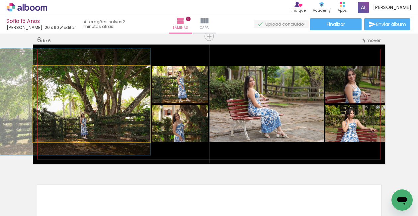
drag, startPoint x: 104, startPoint y: 108, endPoint x: 95, endPoint y: 107, distance: 9.0
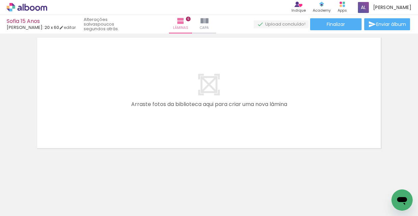
scroll to position [0, 808]
drag, startPoint x: 210, startPoint y: 212, endPoint x: 242, endPoint y: 213, distance: 32.2
click at [54, 213] on iron-horizontal-list at bounding box center [47, 194] width 13 height 41
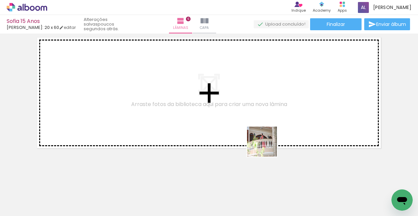
drag, startPoint x: 267, startPoint y: 194, endPoint x: 262, endPoint y: 126, distance: 68.5
click at [262, 126] on quentale-workspace at bounding box center [209, 108] width 418 height 216
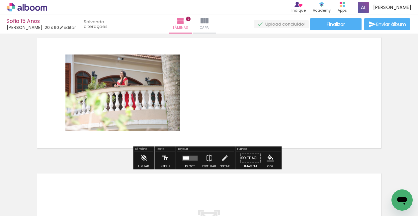
scroll to position [822, 0]
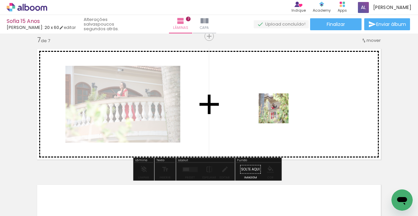
drag, startPoint x: 240, startPoint y: 193, endPoint x: 278, endPoint y: 113, distance: 89.2
click at [278, 113] on quentale-workspace at bounding box center [209, 108] width 418 height 216
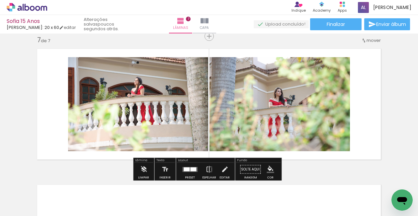
click at [266, 168] on iron-icon "color picker" at bounding box center [269, 169] width 7 height 7
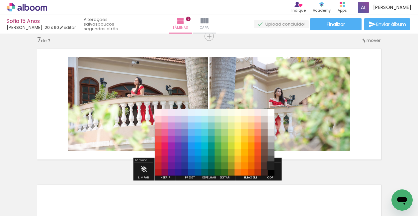
click at [269, 165] on paper-item "#212121" at bounding box center [271, 165] width 7 height 7
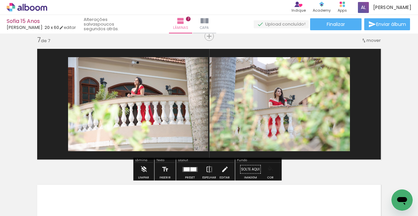
click at [266, 170] on iron-icon "color picker" at bounding box center [269, 169] width 7 height 7
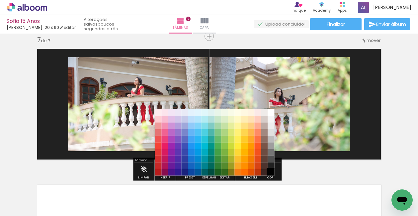
click at [272, 173] on paper-item "#000000" at bounding box center [271, 172] width 7 height 7
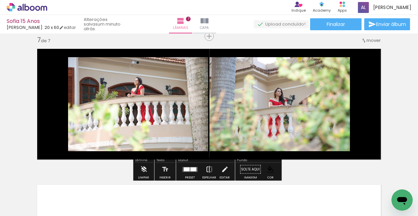
click at [207, 169] on iron-icon at bounding box center [208, 169] width 7 height 13
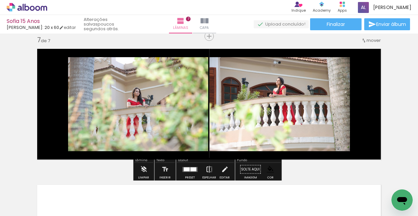
click at [207, 168] on iron-icon at bounding box center [208, 169] width 7 height 13
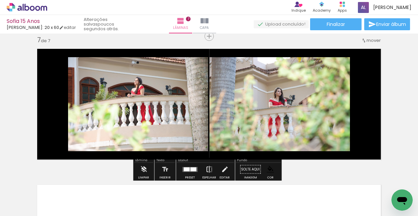
click at [207, 168] on iron-icon at bounding box center [208, 169] width 7 height 13
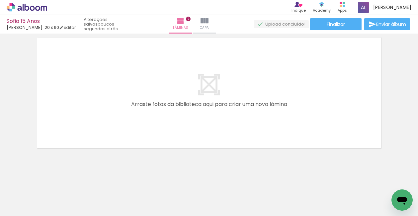
scroll to position [0, 1172]
drag, startPoint x: 248, startPoint y: 213, endPoint x: 273, endPoint y: 212, distance: 24.6
click at [54, 212] on iron-horizontal-list at bounding box center [47, 194] width 13 height 41
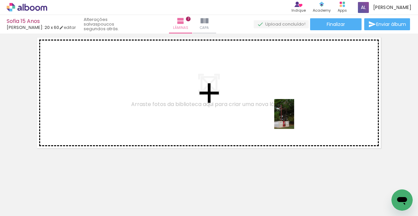
drag, startPoint x: 292, startPoint y: 187, endPoint x: 294, endPoint y: 119, distance: 68.4
click at [294, 119] on quentale-workspace at bounding box center [209, 108] width 418 height 216
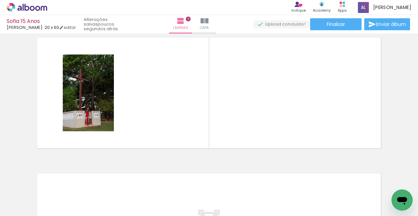
scroll to position [958, 0]
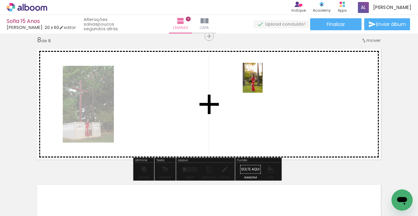
drag, startPoint x: 248, startPoint y: 188, endPoint x: 262, endPoint y: 83, distance: 106.5
click at [262, 83] on quentale-workspace at bounding box center [209, 108] width 418 height 216
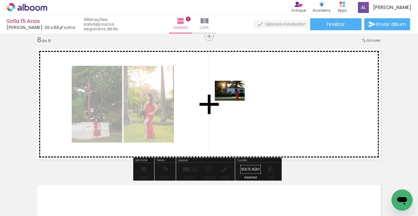
drag, startPoint x: 214, startPoint y: 189, endPoint x: 235, endPoint y: 101, distance: 90.9
click at [235, 101] on quentale-workspace at bounding box center [209, 108] width 418 height 216
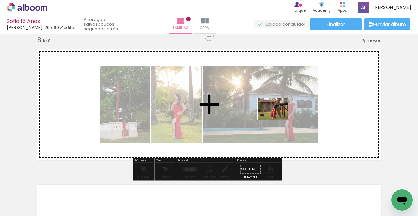
drag, startPoint x: 180, startPoint y: 196, endPoint x: 279, endPoint y: 116, distance: 126.9
click at [279, 116] on quentale-workspace at bounding box center [209, 108] width 418 height 216
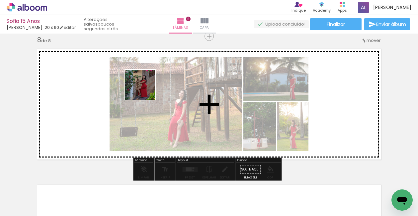
drag, startPoint x: 141, startPoint y: 189, endPoint x: 145, endPoint y: 90, distance: 99.6
click at [145, 90] on quentale-workspace at bounding box center [209, 108] width 418 height 216
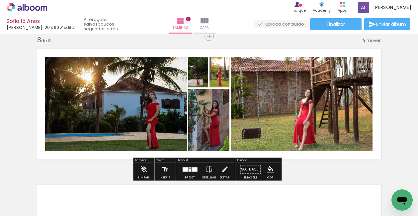
click at [207, 169] on iron-icon at bounding box center [208, 169] width 7 height 13
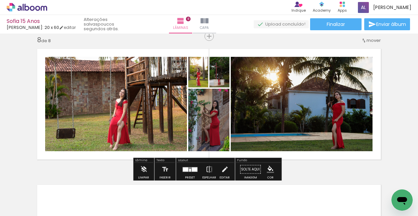
click at [187, 169] on quentale-layouter at bounding box center [189, 169] width 15 height 5
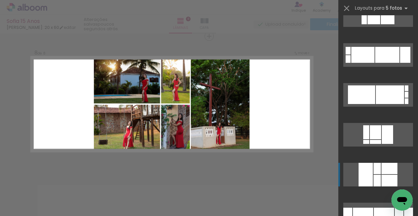
scroll to position [112, 0]
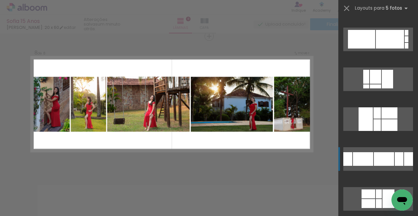
click at [386, 160] on div at bounding box center [384, 159] width 20 height 14
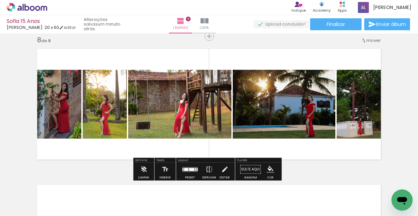
click at [182, 169] on div at bounding box center [182, 169] width 1 height 3
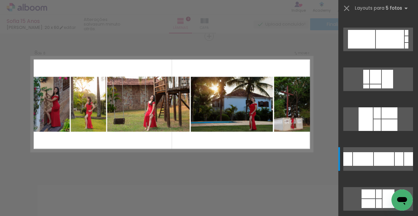
scroll to position [239, 0]
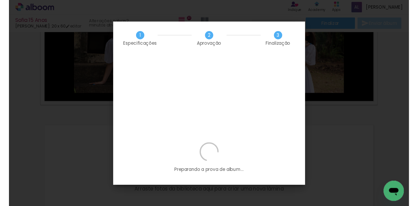
scroll to position [0, 1438]
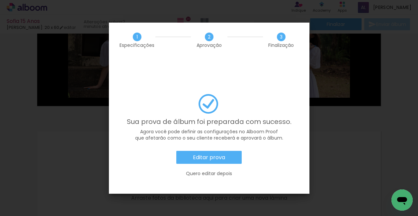
click at [0, 0] on slot "Editar prova" at bounding box center [0, 0] width 0 height 0
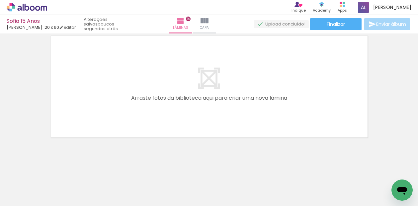
scroll to position [2549, 0]
